Goal: Task Accomplishment & Management: Manage account settings

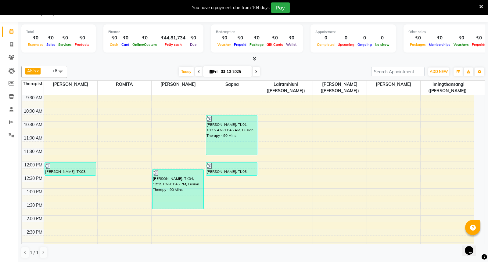
scroll to position [68, 0]
click at [255, 71] on icon at bounding box center [256, 72] width 2 height 4
type input "04-10-2025"
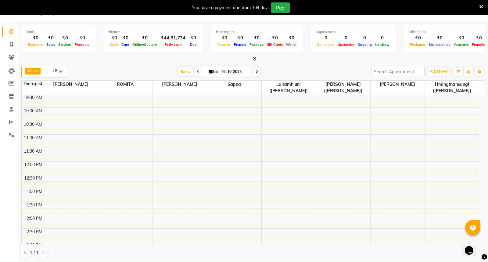
scroll to position [0, 0]
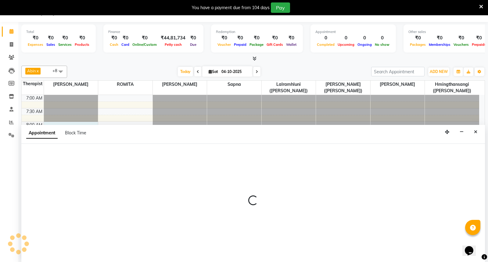
select select "48454"
select select "480"
select select "tentative"
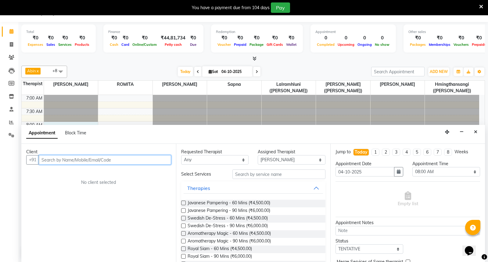
click at [78, 160] on input "text" at bounding box center [105, 159] width 132 height 9
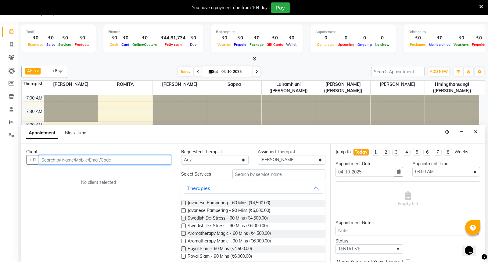
click at [131, 160] on input "text" at bounding box center [105, 159] width 132 height 9
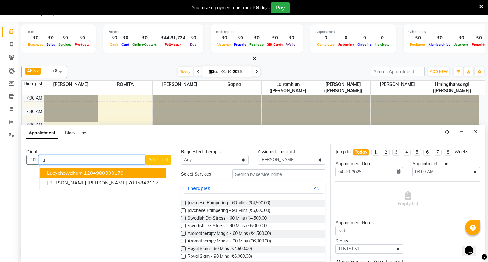
type input "l"
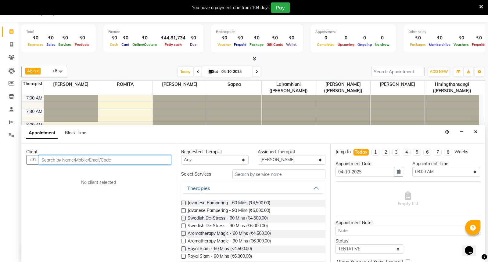
click at [131, 160] on input "text" at bounding box center [105, 159] width 132 height 9
click at [476, 132] on icon "Close" at bounding box center [475, 132] width 3 height 4
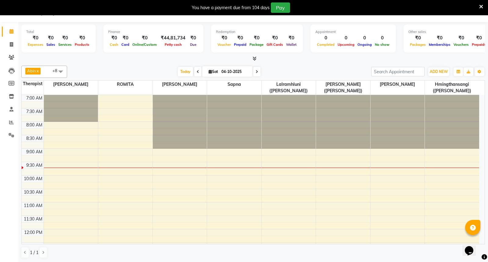
click at [197, 71] on icon at bounding box center [198, 72] width 2 height 4
type input "03-10-2025"
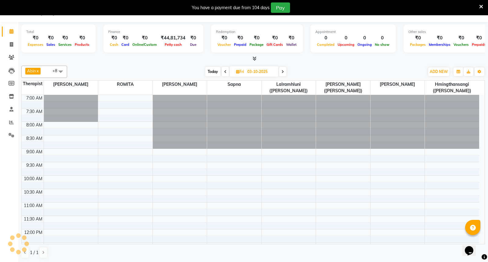
scroll to position [54, 0]
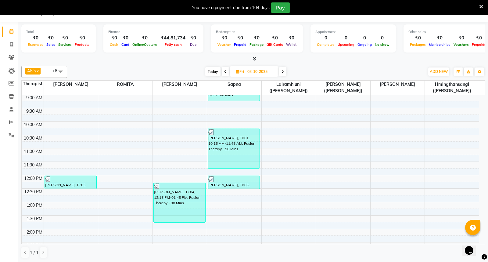
click at [237, 72] on icon at bounding box center [237, 72] width 3 height 4
select select "10"
select select "2025"
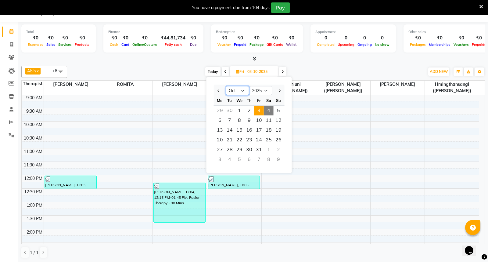
click at [242, 91] on select "Jan Feb Mar Apr May Jun [DATE] Aug Sep Oct Nov Dec" at bounding box center [237, 90] width 23 height 9
select select "9"
click at [226, 86] on select "Jan Feb Mar Apr May Jun [DATE] Aug Sep Oct Nov Dec" at bounding box center [237, 90] width 23 height 9
click at [268, 138] on span "27" at bounding box center [269, 140] width 10 height 10
type input "27-09-2025"
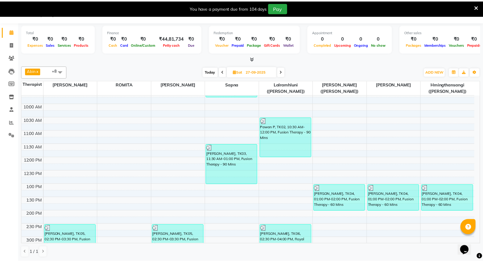
scroll to position [88, 0]
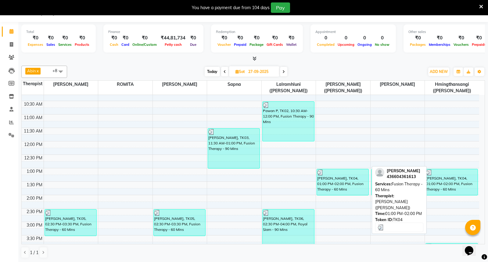
click at [350, 187] on div "[PERSON_NAME], TK04, 01:00 PM-02:00 PM, Fusion Therapy - 60 Mins" at bounding box center [343, 182] width 52 height 26
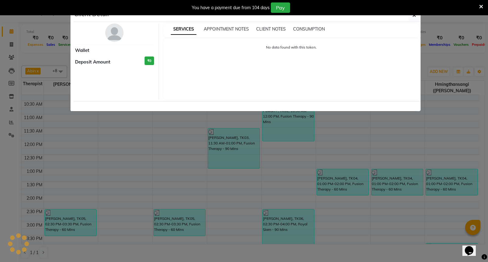
select select "3"
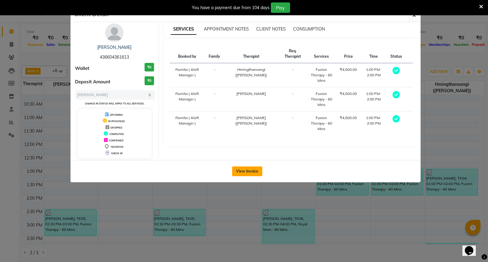
click at [247, 169] on button "View Invoice" at bounding box center [247, 171] width 30 height 10
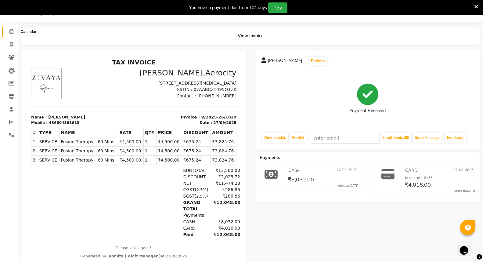
click at [10, 29] on span at bounding box center [11, 31] width 11 height 7
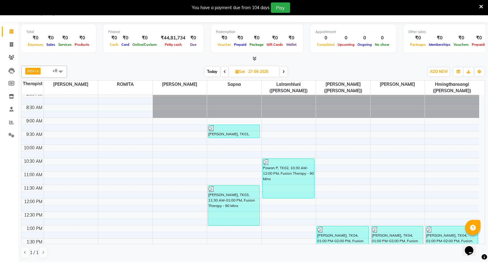
scroll to position [169, 0]
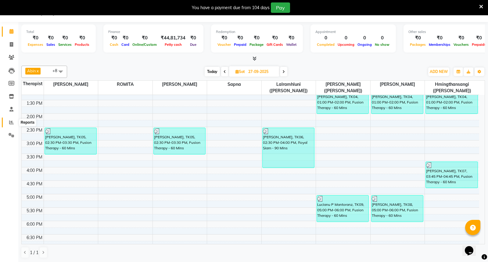
click at [11, 121] on icon at bounding box center [11, 122] width 5 height 5
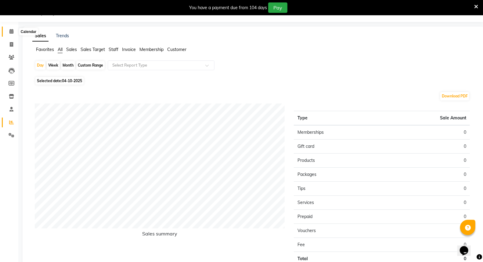
click at [11, 31] on icon at bounding box center [11, 31] width 4 height 5
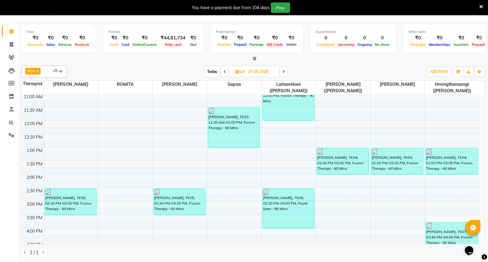
scroll to position [169, 0]
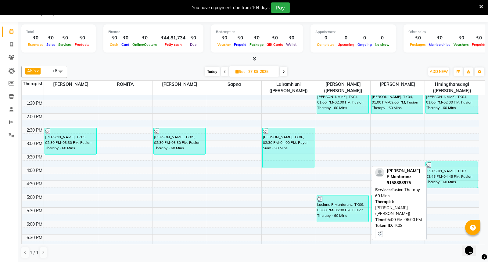
click at [345, 210] on div "Lucianu P Mantoranz, TK09, 05:00 PM-06:00 PM, Fusion Therapy - 60 Mins" at bounding box center [343, 208] width 52 height 26
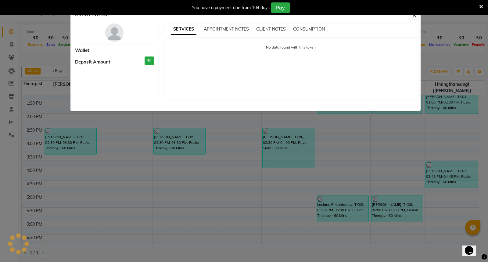
select select "3"
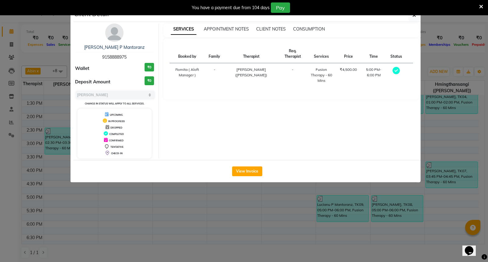
click at [251, 179] on div "View Invoice" at bounding box center [247, 171] width 347 height 22
click at [414, 16] on icon "button" at bounding box center [415, 15] width 4 height 5
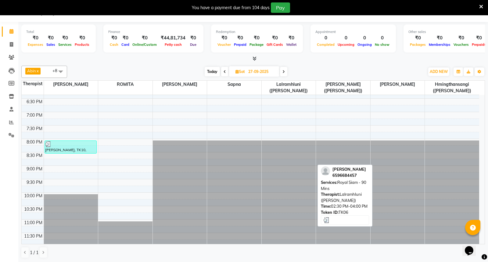
scroll to position [310, 0]
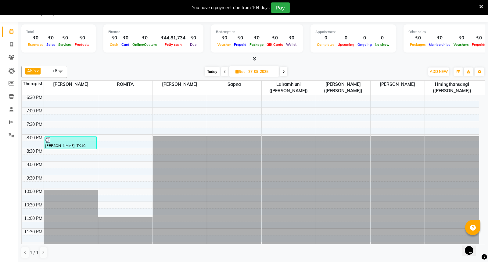
click at [236, 72] on icon at bounding box center [237, 72] width 3 height 4
select select "9"
select select "2025"
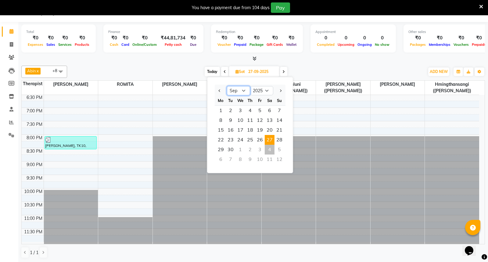
drag, startPoint x: 245, startPoint y: 90, endPoint x: 245, endPoint y: 95, distance: 4.6
click at [245, 90] on select "Jan Feb Mar Apr May Jun [DATE] Aug Sep Oct Nov Dec" at bounding box center [238, 90] width 23 height 9
select select "10"
click at [227, 86] on select "Jan Feb Mar Apr May Jun [DATE] Aug Sep Oct Nov Dec" at bounding box center [238, 90] width 23 height 9
click at [271, 109] on span "4" at bounding box center [270, 111] width 10 height 10
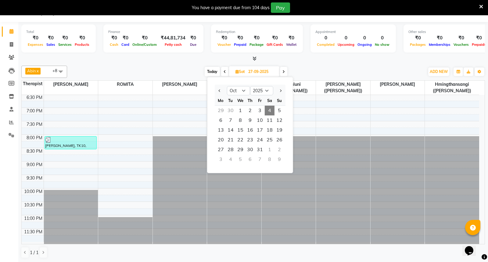
type input "04-10-2025"
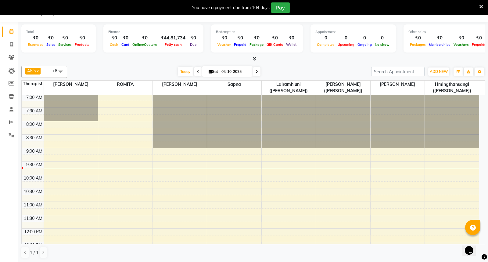
scroll to position [0, 0]
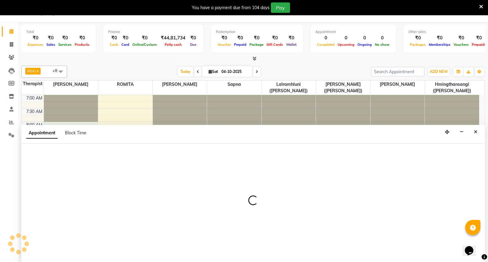
select select "48454"
select select "480"
select select "tentative"
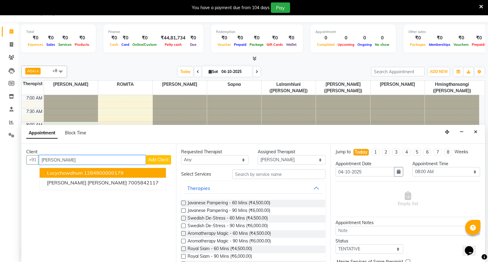
type input "[PERSON_NAME]"
click at [161, 159] on span "Add Client" at bounding box center [158, 159] width 20 height 5
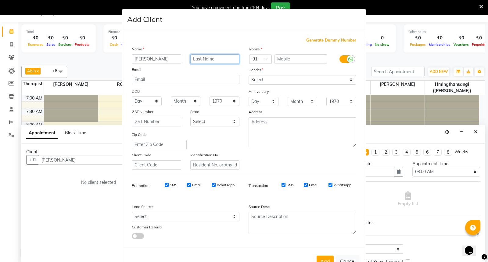
click at [197, 55] on input "text" at bounding box center [214, 58] width 49 height 9
type input "Kalmarczie"
click at [255, 56] on div "× 91" at bounding box center [255, 59] width 5 height 6
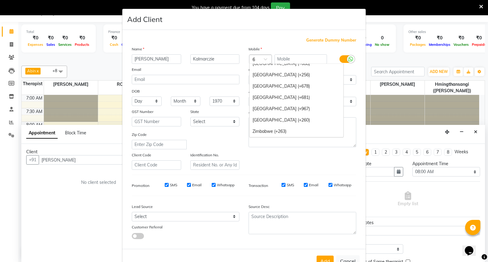
scroll to position [830, 0]
type input "60"
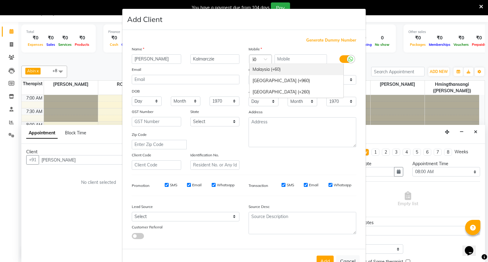
click at [264, 67] on div "Malaysia (+60)" at bounding box center [297, 69] width 94 height 11
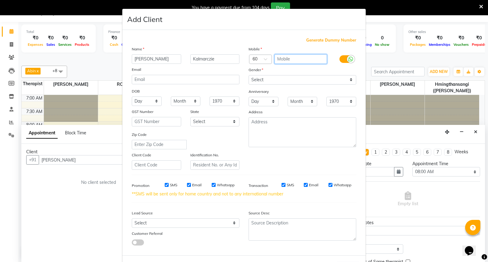
click at [282, 59] on input "text" at bounding box center [301, 58] width 53 height 9
type input "109686225"
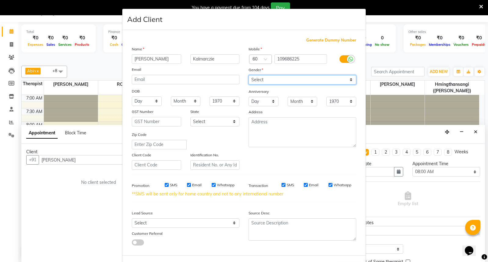
click at [350, 79] on select "Select [DEMOGRAPHIC_DATA] [DEMOGRAPHIC_DATA] Other Prefer Not To Say" at bounding box center [303, 79] width 108 height 9
select select "[DEMOGRAPHIC_DATA]"
click at [249, 75] on select "Select [DEMOGRAPHIC_DATA] [DEMOGRAPHIC_DATA] Other Prefer Not To Say" at bounding box center [303, 79] width 108 height 9
click at [165, 185] on input "SMS" at bounding box center [167, 185] width 4 height 4
checkbox input "false"
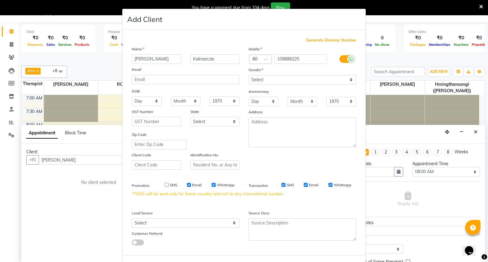
click at [187, 183] on input "Email" at bounding box center [189, 185] width 4 height 4
checkbox input "false"
click at [212, 184] on input "Whatsapp" at bounding box center [214, 185] width 4 height 4
checkbox input "false"
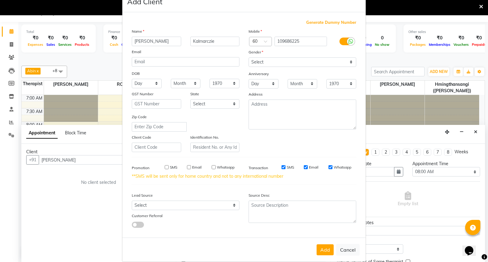
scroll to position [26, 0]
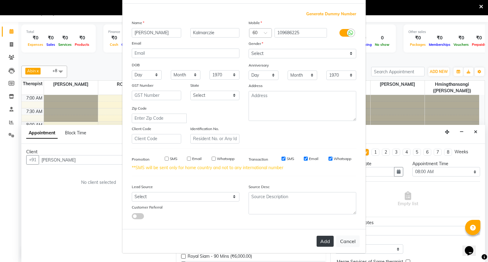
click at [326, 242] on button "Add" at bounding box center [325, 241] width 17 height 11
type input "109686225"
select select
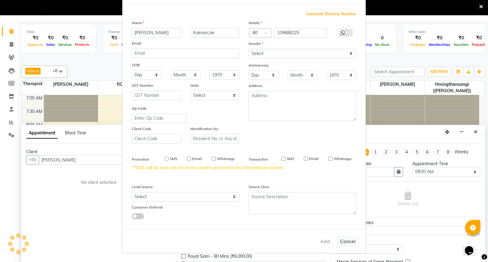
select select
checkbox input "false"
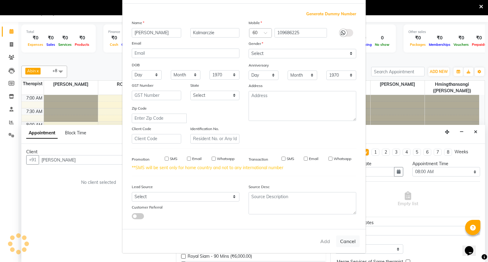
checkbox input "false"
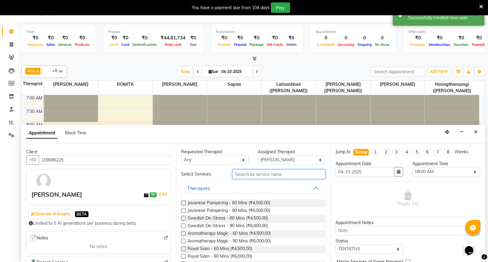
click at [246, 174] on input "text" at bounding box center [279, 173] width 93 height 9
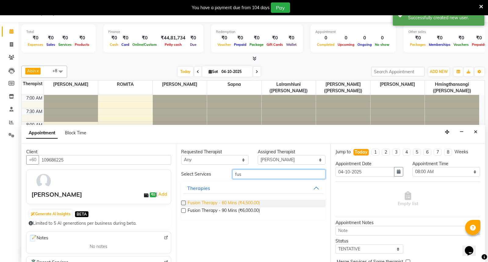
type input "fus"
click at [254, 201] on span "Fusion Therapy - 60 Mins (₹4,500.00)" at bounding box center [224, 204] width 72 height 8
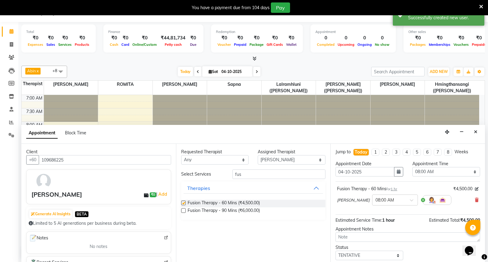
checkbox input "false"
click at [321, 158] on select "Select [PERSON_NAME] ([PERSON_NAME]) [PERSON_NAME] ([PERSON_NAME]) [PERSON_NAME…" at bounding box center [292, 159] width 68 height 9
select select "48457"
click at [258, 155] on select "Select [PERSON_NAME] ([PERSON_NAME]) [PERSON_NAME] ([PERSON_NAME]) [PERSON_NAME…" at bounding box center [292, 159] width 68 height 9
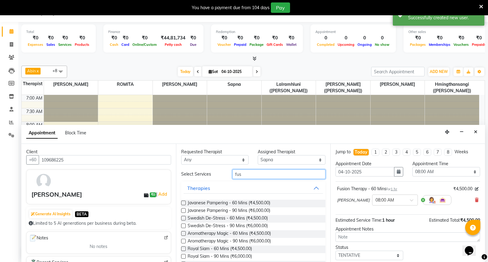
click at [251, 175] on input "fus" at bounding box center [279, 173] width 93 height 9
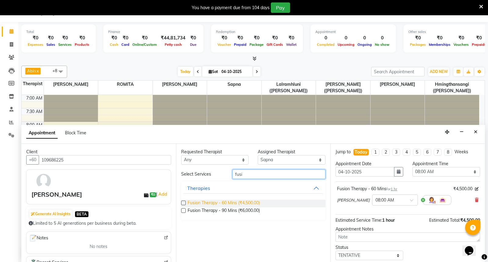
type input "fusi"
click at [247, 202] on span "Fusion Therapy - 60 Mins (₹4,500.00)" at bounding box center [224, 204] width 72 height 8
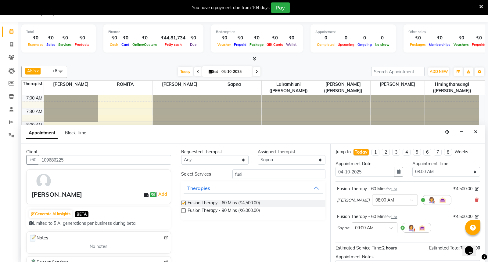
checkbox input "false"
click at [393, 227] on span at bounding box center [394, 229] width 8 height 6
click at [373, 239] on div "08:00 AM (No Shift)" at bounding box center [374, 239] width 45 height 12
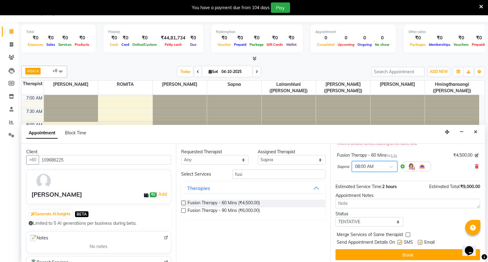
scroll to position [71, 0]
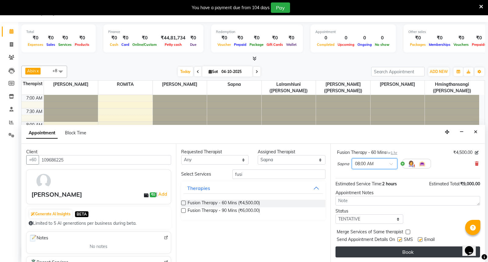
click at [409, 251] on button "Book" at bounding box center [408, 251] width 145 height 11
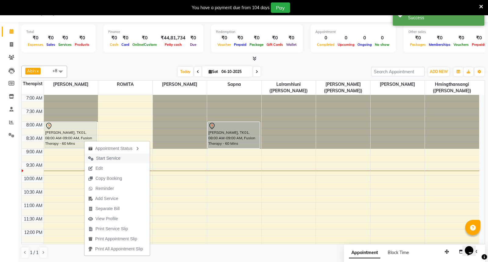
click at [114, 156] on span "Start Service" at bounding box center [108, 158] width 24 height 6
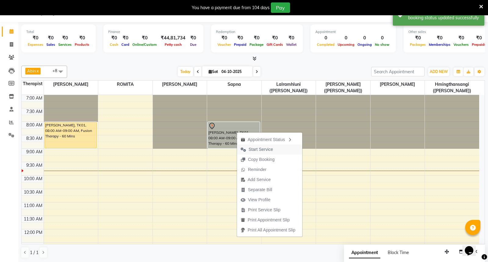
click at [263, 148] on span "Start Service" at bounding box center [261, 149] width 24 height 6
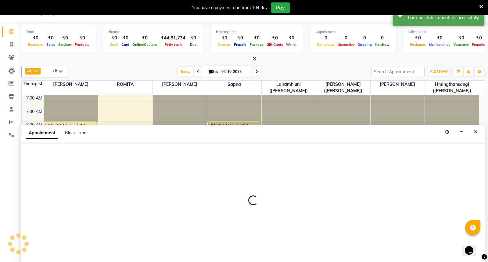
select select "48454"
select select "tentative"
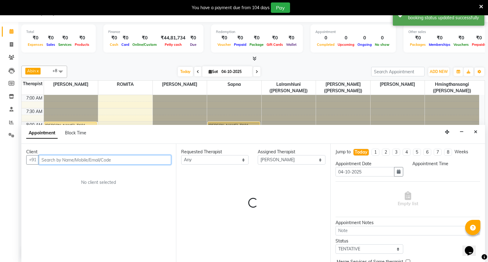
select select "555"
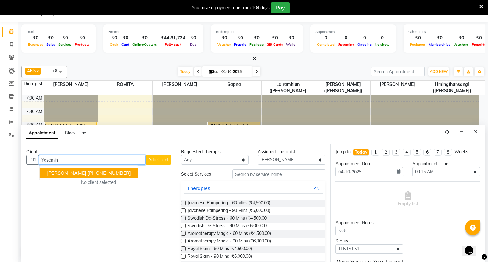
type input "Yasemin"
click at [168, 159] on span "Add Client" at bounding box center [158, 159] width 20 height 5
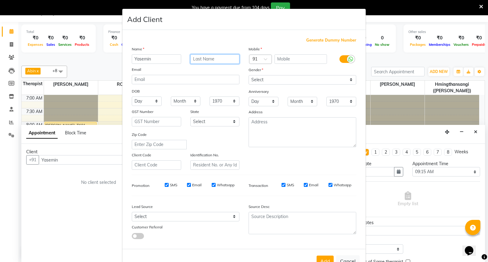
click at [205, 62] on input "text" at bounding box center [214, 58] width 49 height 9
type input "Jltjrk"
click at [257, 59] on div at bounding box center [261, 59] width 22 height 6
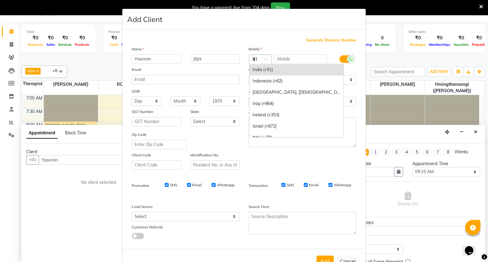
scroll to position [514, 0]
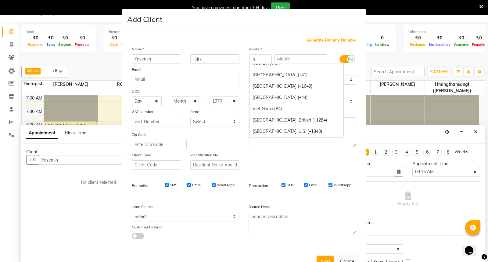
type input "43"
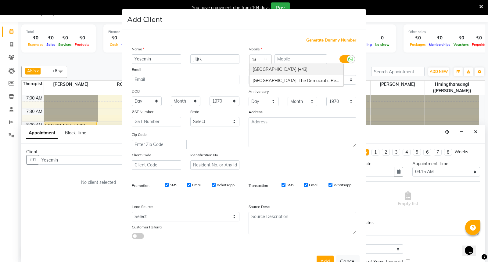
click at [263, 67] on div "[GEOGRAPHIC_DATA] (+43)" at bounding box center [297, 69] width 94 height 11
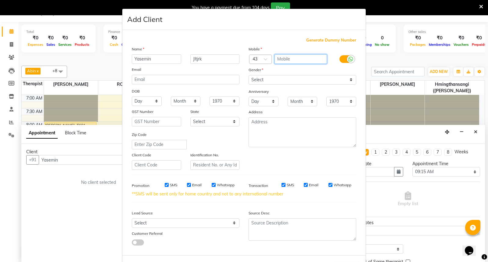
click at [276, 57] on input "text" at bounding box center [301, 58] width 53 height 9
type input "6502700577"
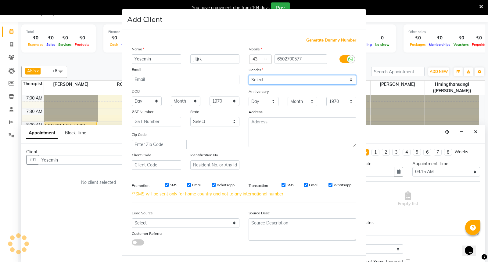
click at [350, 78] on select "Select [DEMOGRAPHIC_DATA] [DEMOGRAPHIC_DATA] Other Prefer Not To Say" at bounding box center [303, 79] width 108 height 9
select select "[DEMOGRAPHIC_DATA]"
click at [249, 75] on select "Select [DEMOGRAPHIC_DATA] [DEMOGRAPHIC_DATA] Other Prefer Not To Say" at bounding box center [303, 79] width 108 height 9
click at [165, 185] on input "SMS" at bounding box center [167, 185] width 4 height 4
checkbox input "false"
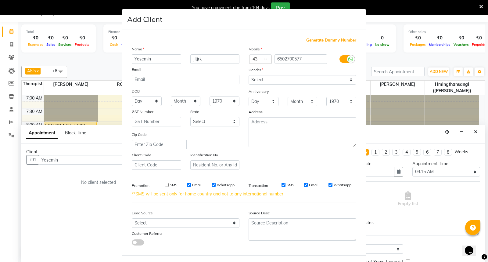
drag, startPoint x: 185, startPoint y: 185, endPoint x: 197, endPoint y: 185, distance: 12.2
click at [187, 185] on input "Email" at bounding box center [189, 185] width 4 height 4
checkbox input "false"
click at [212, 184] on input "Whatsapp" at bounding box center [214, 185] width 4 height 4
checkbox input "false"
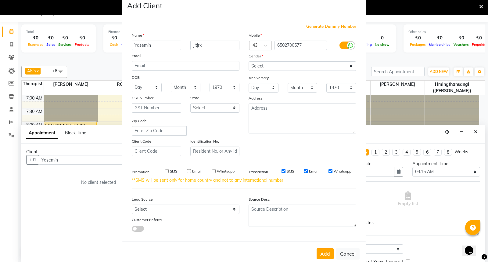
scroll to position [26, 0]
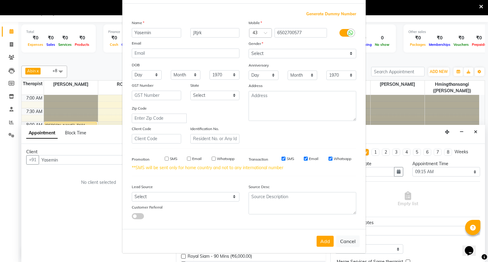
click at [325, 240] on button "Add" at bounding box center [325, 241] width 17 height 11
type input "6502700577"
select select
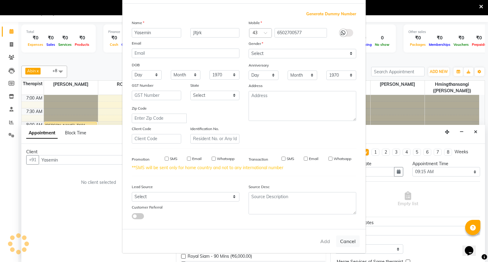
select select
checkbox input "false"
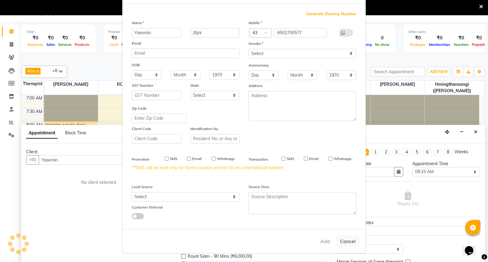
checkbox input "false"
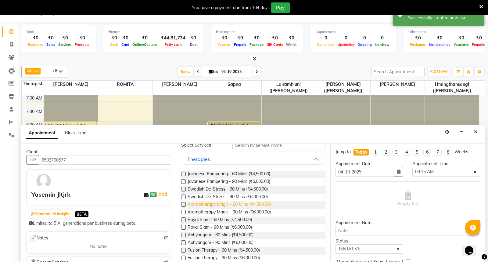
scroll to position [68, 0]
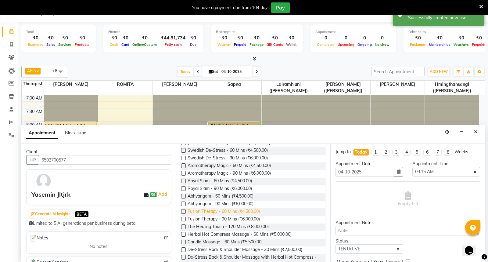
click at [213, 210] on span "Fusion Therapy - 60 Mins (₹4,500.00)" at bounding box center [224, 212] width 72 height 8
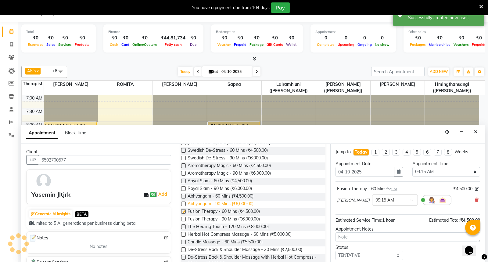
checkbox input "false"
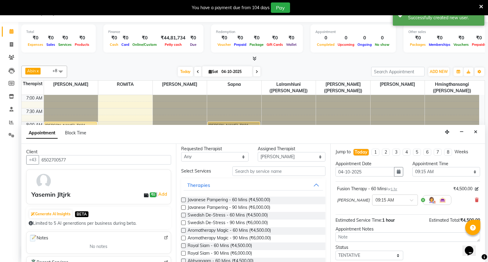
scroll to position [0, 0]
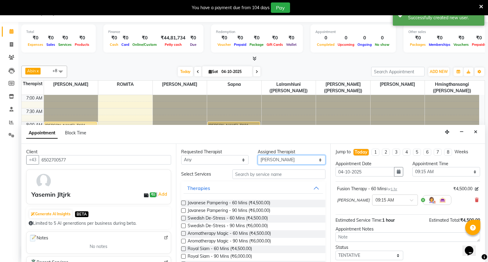
click at [314, 160] on select "Select [PERSON_NAME] ([PERSON_NAME]) [PERSON_NAME] ([PERSON_NAME]) [PERSON_NAME…" at bounding box center [292, 159] width 68 height 9
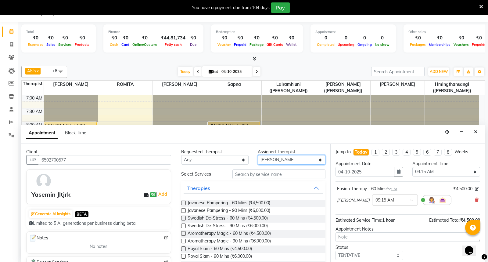
select select "48457"
click at [258, 155] on select "Select [PERSON_NAME] ([PERSON_NAME]) [PERSON_NAME] ([PERSON_NAME]) [PERSON_NAME…" at bounding box center [292, 159] width 68 height 9
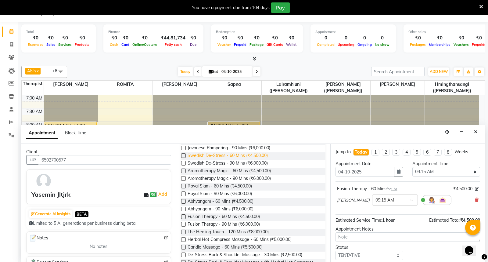
scroll to position [68, 0]
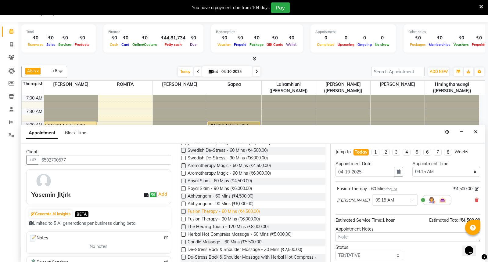
click at [214, 211] on span "Fusion Therapy - 60 Mins (₹4,500.00)" at bounding box center [224, 212] width 72 height 8
checkbox input "false"
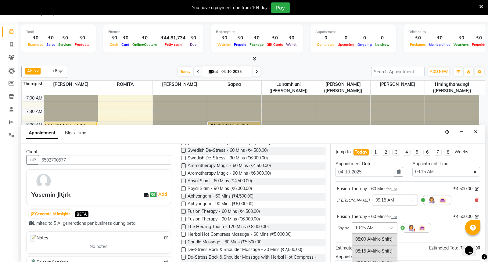
click at [392, 228] on span at bounding box center [394, 229] width 8 height 6
click at [365, 258] on div "09:15 AM" at bounding box center [374, 260] width 45 height 11
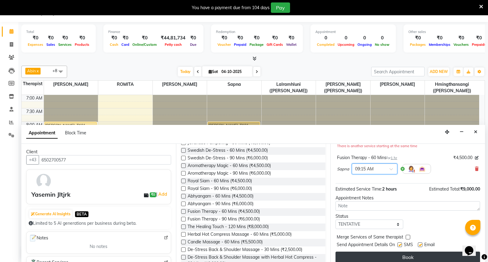
scroll to position [71, 0]
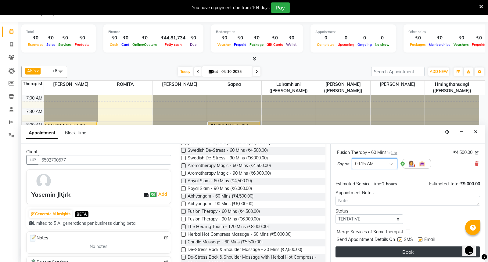
click at [402, 249] on button "Book" at bounding box center [408, 251] width 145 height 11
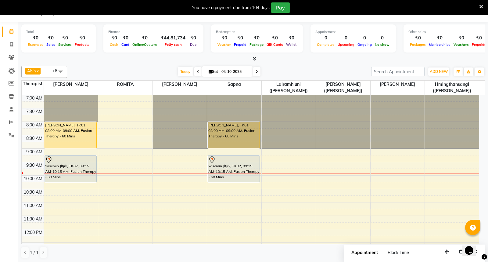
click at [261, 259] on div "Abin x Anoli x Hmingthansangi ([PERSON_NAME]) x [PERSON_NAME] ([PERSON_NAME]) x…" at bounding box center [253, 161] width 464 height 197
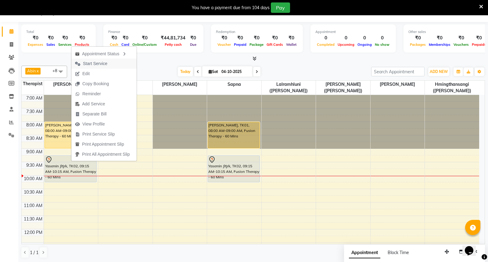
click at [100, 62] on span "Start Service" at bounding box center [95, 63] width 24 height 6
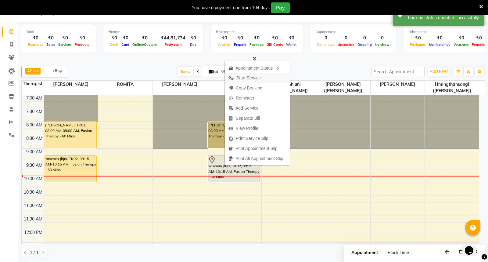
click at [250, 77] on span "Start Service" at bounding box center [249, 78] width 24 height 6
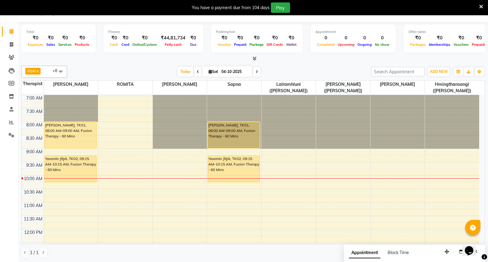
select select "48455"
select select "tentative"
select select "480"
type input "luc"
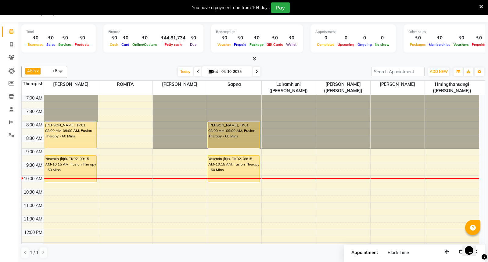
click at [477, 249] on icon "Close" at bounding box center [475, 251] width 3 height 4
click at [148, 59] on div at bounding box center [253, 59] width 464 height 6
click at [81, 129] on div "[PERSON_NAME], TK01, 08:00 AM-09:00 AM, Fusion Therapy - 60 Mins" at bounding box center [71, 135] width 52 height 26
click button "[PERSON_NAME]"
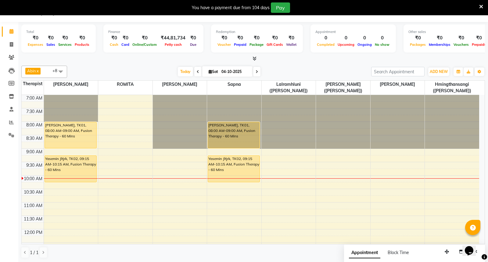
select select "3"
click button "Checkout"
select select "6403"
select select "service"
type input "60109686225"
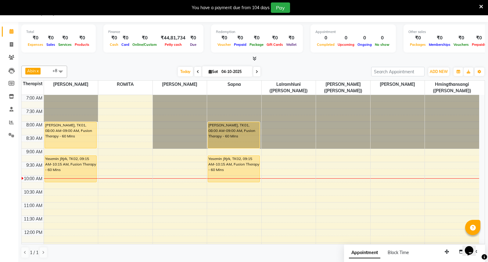
select select "48457"
click icon
select select "[DEMOGRAPHIC_DATA]"
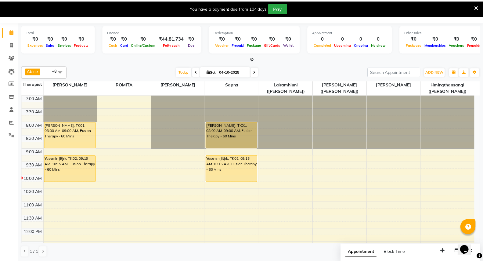
scroll to position [16, 0]
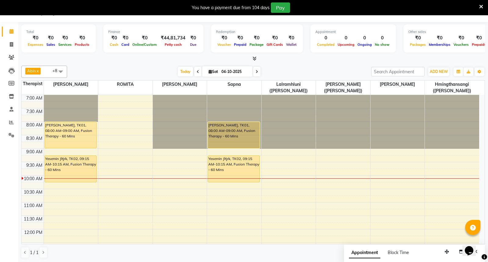
click button "Update"
type input "109686225"
select select
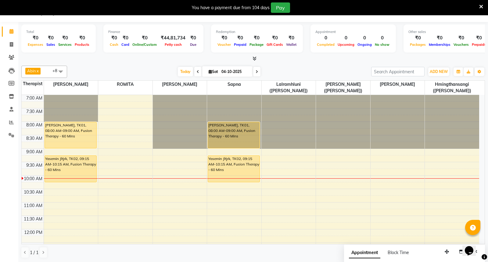
select select
checkbox input "false"
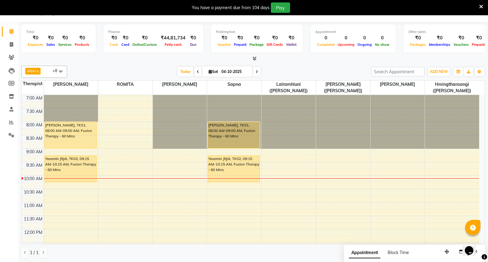
checkbox input "false"
click img
click select "Select Therapist [PERSON_NAME] ([PERSON_NAME]) [PERSON_NAME] ([PERSON_NAME]) [P…"
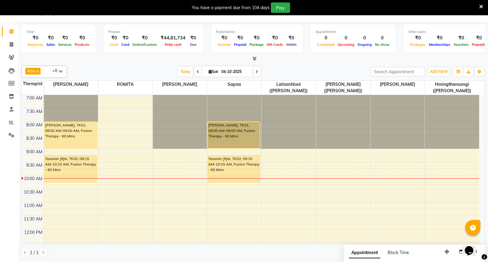
select select "48455"
click select "Select Therapist [PERSON_NAME] ([PERSON_NAME]) [PERSON_NAME] ([PERSON_NAME]) [P…"
click input "text"
type input "bac"
click div "De-Stress Back & Shoulder Massage - 30 Mins"
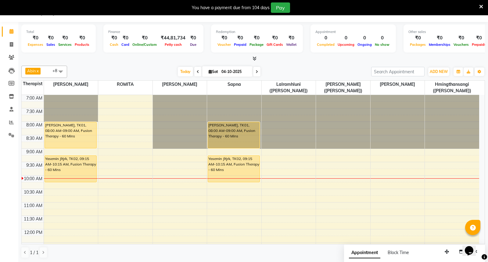
click label
click input "checkbox"
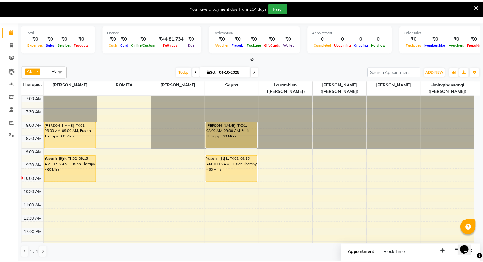
checkbox input "false"
drag, startPoint x: 413, startPoint y: 139, endPoint x: 407, endPoint y: 139, distance: 5.8
click input "0"
type input "1"
click span "CARD"
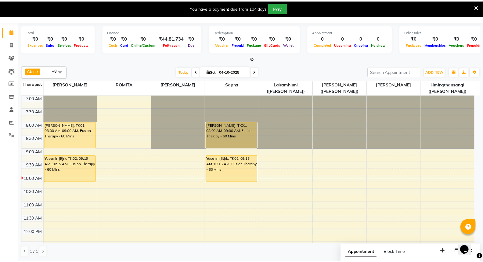
drag, startPoint x: 402, startPoint y: 194, endPoint x: 367, endPoint y: 193, distance: 34.5
click div "Amount: 12075"
type input "10263"
click input "Note:"
type input "Visa-2978 & Mastercard-8950"
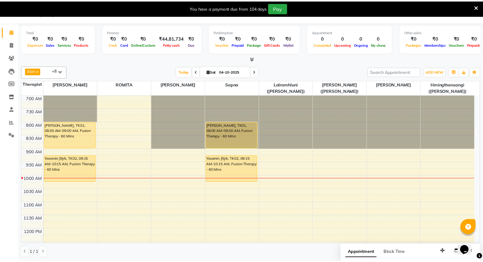
click button "Add Payment"
drag, startPoint x: 297, startPoint y: 242, endPoint x: 319, endPoint y: 243, distance: 22.0
click div "₹1,812.00"
click button "Generate OTP"
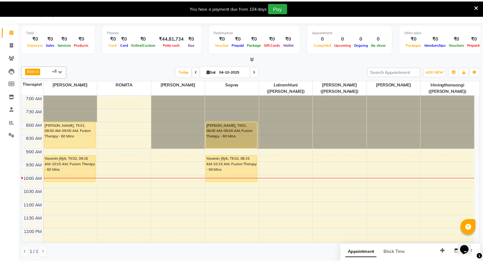
click input "text"
paste input "₹1,812.00"
drag, startPoint x: 331, startPoint y: 234, endPoint x: 354, endPoint y: 234, distance: 23.2
click input "₹1,812.00"
type input "₹1,812.00"
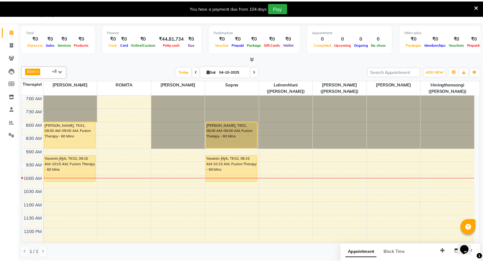
click label "Fixed"
click input "Fixed"
radio input "true"
click input "number"
paste input "1812.00"
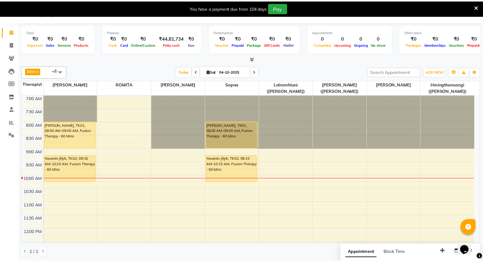
type input "1812.00"
drag, startPoint x: 356, startPoint y: 234, endPoint x: 325, endPoint y: 234, distance: 30.5
click div "Client [PHONE_NUMBER] Date [DATE] Invoice Number V/2025 V/[PHONE_NUMBER] Servic…"
drag, startPoint x: 428, startPoint y: 104, endPoint x: 400, endPoint y: 105, distance: 27.8
click div "Percentage Fixed 1812.00"
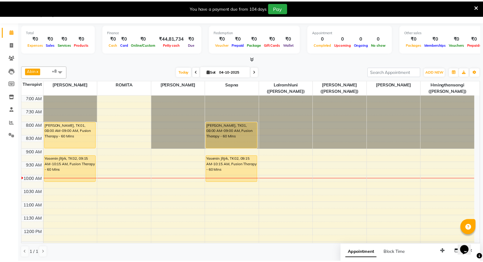
drag, startPoint x: 298, startPoint y: 244, endPoint x: 319, endPoint y: 245, distance: 20.8
click div "₹1,812.00"
click input "number"
paste input "1812.00"
type input "1812.00"
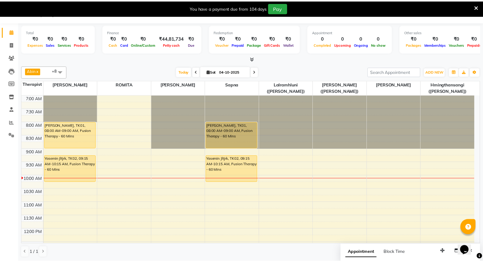
click input "text"
type input "8547"
click button "Confirm OTP"
click button "Checkout"
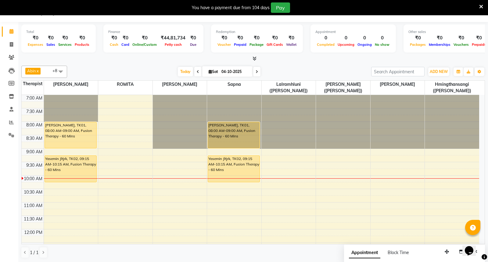
click input "Mark as Paid"
checkbox input "true"
click button "Checkout"
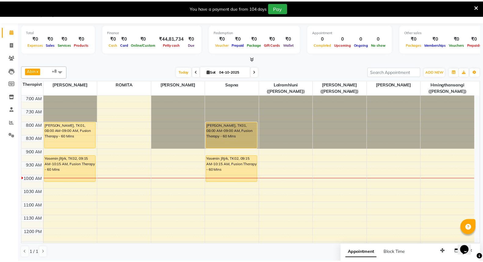
click at [10, 31] on icon at bounding box center [11, 31] width 4 height 5
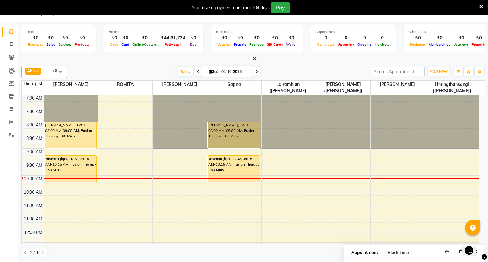
click at [62, 174] on div "Yasemin Jltjrk, TK02, 09:15 AM-10:15 AM, Fusion Therapy - 60 Mins" at bounding box center [71, 169] width 52 height 26
select select "1"
click icon "button"
click at [231, 137] on div "[PERSON_NAME], TK01, 08:00 AM-09:00 AM, Fusion Therapy - 60 Mins" at bounding box center [234, 135] width 52 height 26
select select "3"
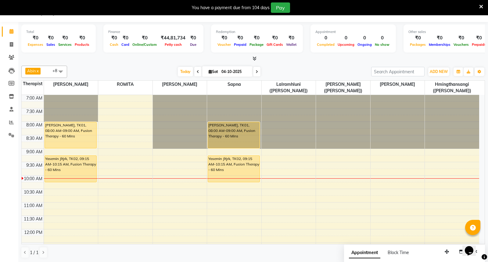
click button "View Invoice"
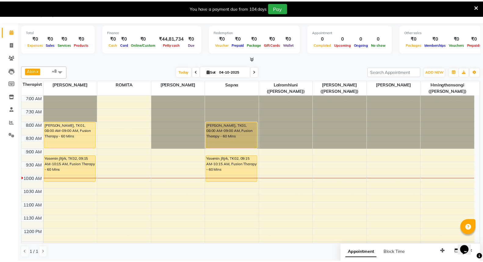
click at [13, 30] on icon at bounding box center [11, 31] width 4 height 5
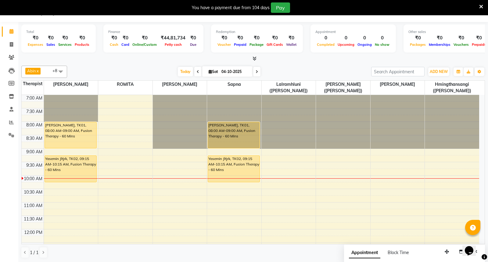
click at [11, 43] on icon at bounding box center [11, 44] width 3 height 5
select select "service"
type input "1898"
select select "6403"
click input "Client"
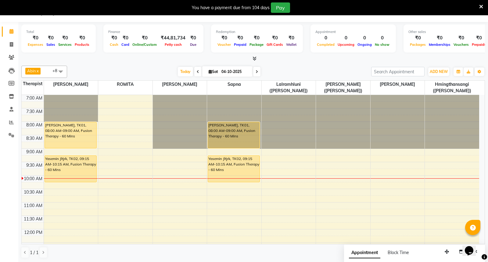
click ngb-highlight "[PHONE_NUMBER]"
type input "109686225"
click select "Select Service Product Membership Package Voucher Prepaid Gift Card"
select select "product"
click select "Select Service Product Membership Package Voucher Prepaid Gift Card"
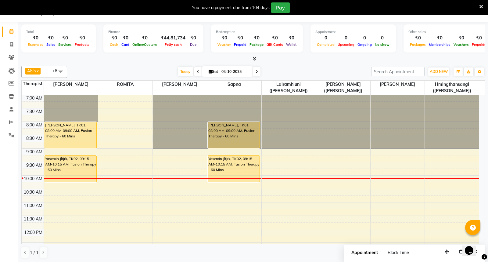
click select "Select Therapist [PERSON_NAME] ([PERSON_NAME]) [PERSON_NAME] ([PERSON_NAME]) [P…"
select select "48455"
click select "Select Therapist [PERSON_NAME] ([PERSON_NAME]) [PERSON_NAME] ([PERSON_NAME]) [P…"
click input "text"
type input "co"
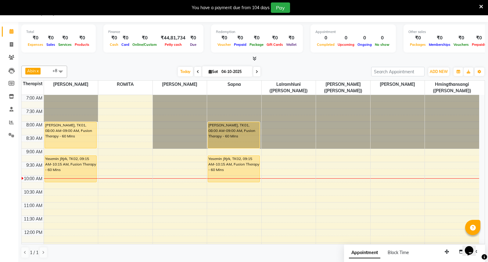
click div "Cocoa [PERSON_NAME] Butter Bath Gel"
checkbox input "false"
click input "co"
type input "c"
type input "l"
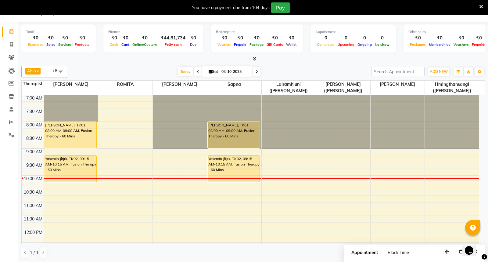
type input "eye"
click div "Therapeutic Eye Pillow-Levender"
checkbox input "false"
click img
drag, startPoint x: 419, startPoint y: 140, endPoint x: 404, endPoint y: 142, distance: 14.7
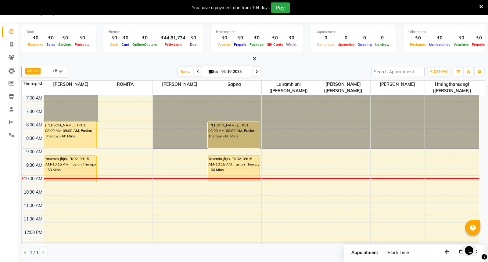
click div "Percentage Fixed 0"
type input "1"
type input "35.278"
click span "CARD"
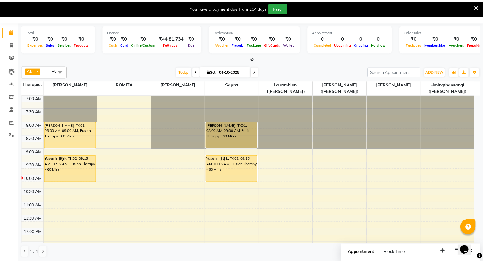
click input "Note:"
type input "Mastercard-8950"
click button "Add Payment"
click button "Generate OTP"
click input "text"
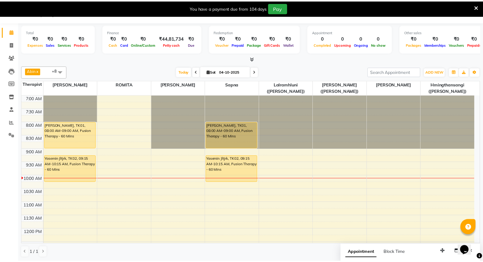
type input "8547"
click button "Confirm OTP"
click button "Checkout"
click at [13, 28] on span at bounding box center [11, 31] width 11 height 7
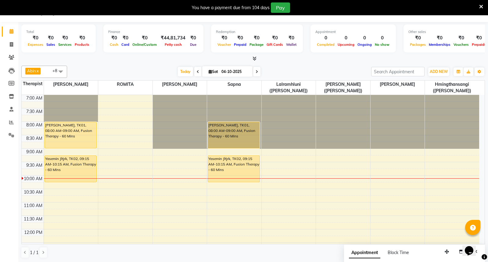
click at [70, 168] on div "Yasemin Jltjrk, TK02, 09:15 AM-10:15 AM, Fusion Therapy - 60 Mins" at bounding box center [71, 169] width 52 height 26
click button "[PERSON_NAME]"
select select "3"
click button "Checkout"
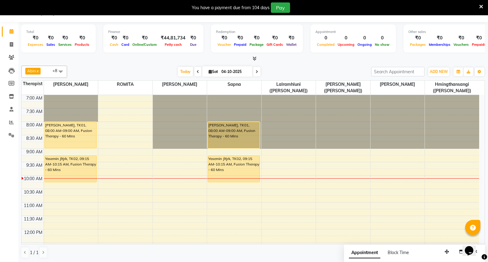
select select "6403"
select select "service"
type input "436502700577"
select select "48457"
click icon
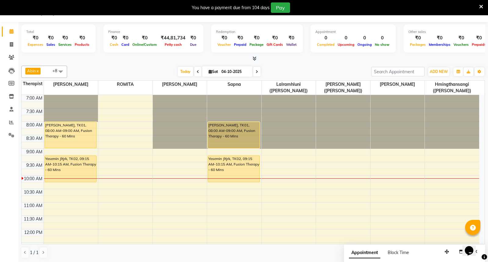
select select "[DEMOGRAPHIC_DATA]"
click button "Update"
type input "6502700577"
select select
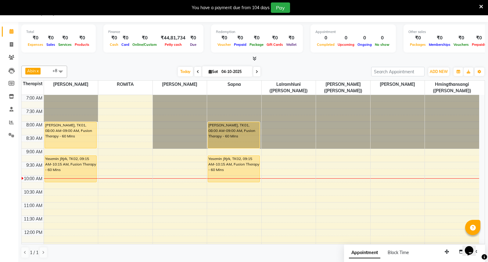
select select
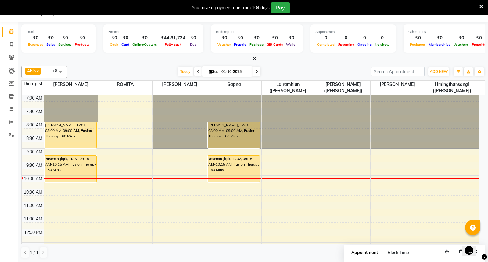
checkbox input "false"
click img
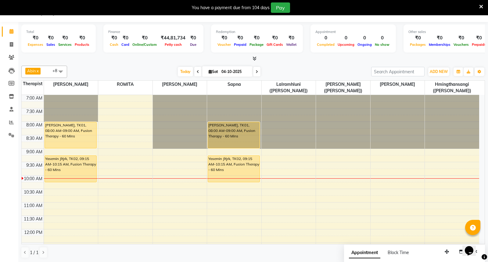
click span "CARD"
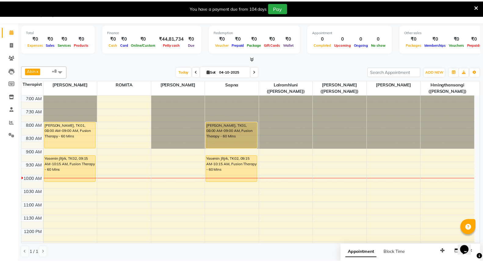
drag, startPoint x: 419, startPoint y: 141, endPoint x: 397, endPoint y: 142, distance: 21.7
click div "Percentage Fixed 0"
drag, startPoint x: 399, startPoint y: 217, endPoint x: 371, endPoint y: 217, distance: 27.5
click div "Amount: 9450"
type input "8032"
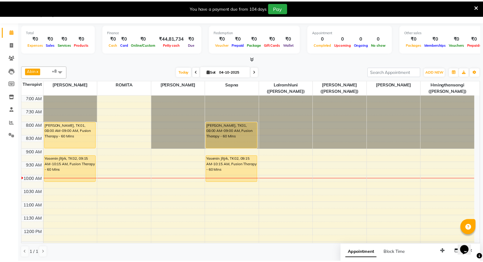
click input "Note:"
type input "Mastercard-9591 & Visa-0638"
click button "Add Payment"
drag
click div "Total Sub Total: ₹9,000.00 Discount: ₹0 Net: ₹9,000.00 CGST ( 2.5% ) ₹225.00 SG…"
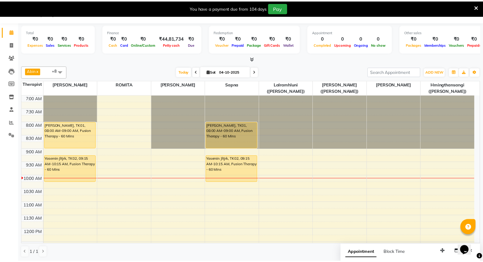
click label "Fixed"
click input "Fixed"
radio input "true"
click input "0"
paste input "1418.0"
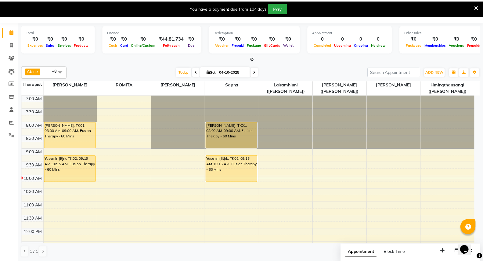
type input "1418.00"
click button "Generate OTP"
click input "text"
type input "8547"
click button "Confirm OTP"
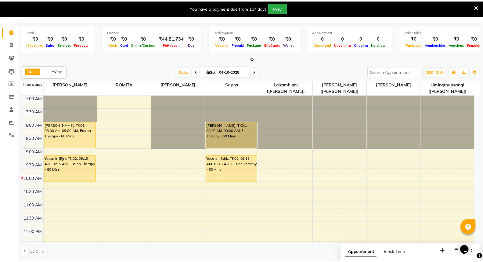
click button "Checkout"
click at [10, 31] on icon at bounding box center [11, 31] width 4 height 5
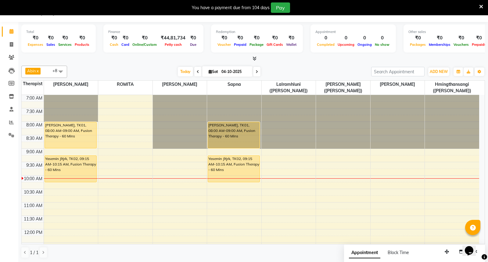
select select "48454"
select select "615"
select select "tentative"
click span "[PERSON_NAME]"
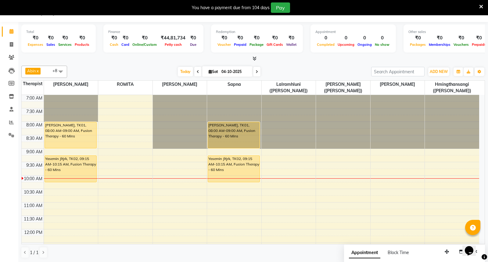
type input "7087789835"
click span "Aromatherapy Magic - 90 Mins (₹6,000.00)"
checkbox input "false"
click button "Book"
click span "Start Service"
